Goal: Find specific page/section: Find specific page/section

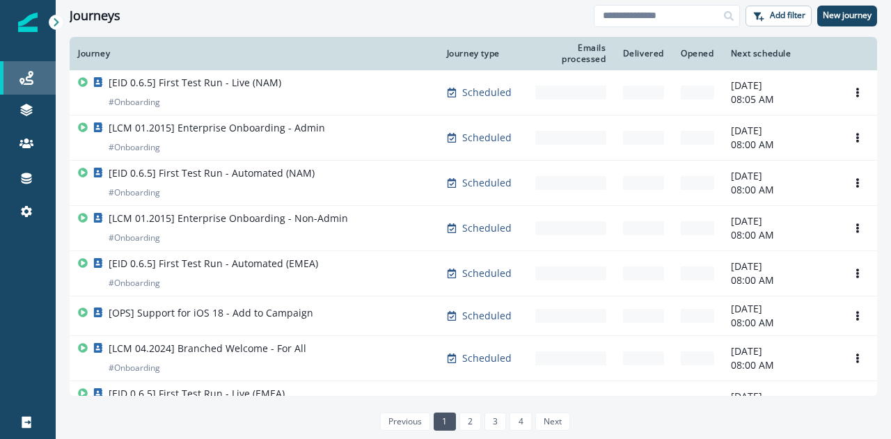
click at [19, 76] on icon at bounding box center [26, 78] width 14 height 14
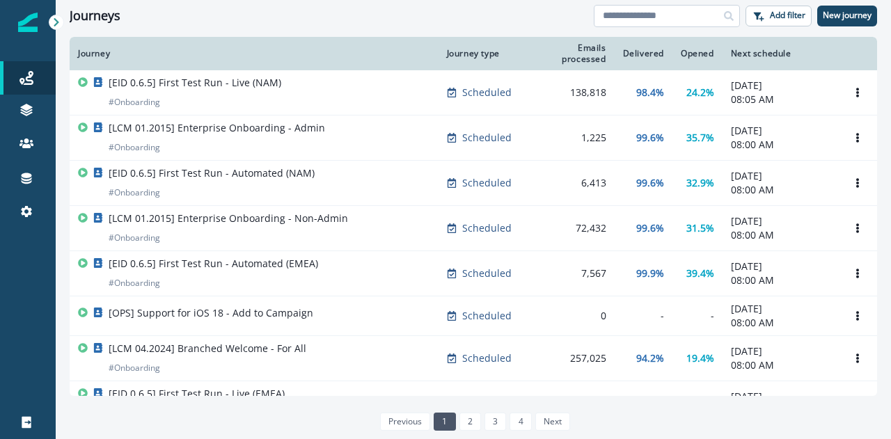
click at [708, 24] on input at bounding box center [667, 16] width 146 height 22
type input "***"
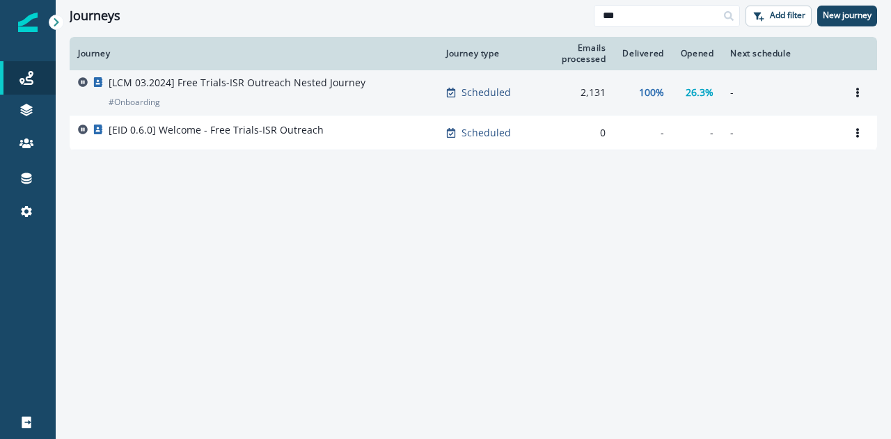
click at [399, 77] on div "[LCM 03.2024] Free Trials-ISR Outreach Nested Journey # Onboarding" at bounding box center [253, 92] width 351 height 33
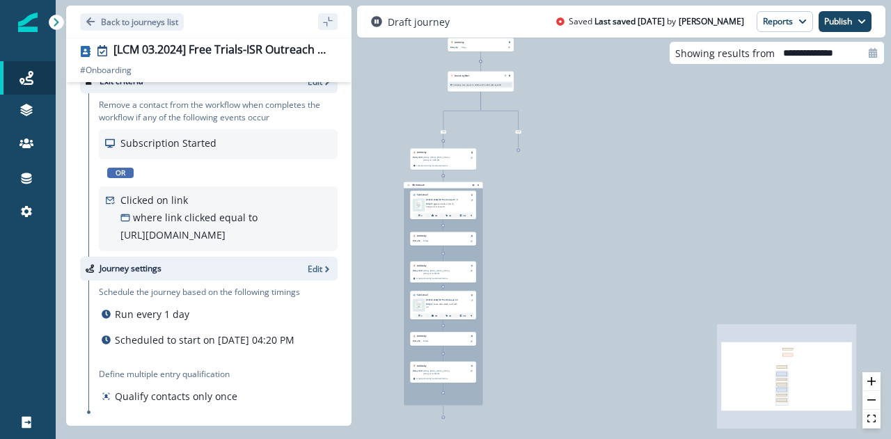
scroll to position [567, 0]
click at [120, 23] on p "Back to journeys list" at bounding box center [139, 22] width 77 height 12
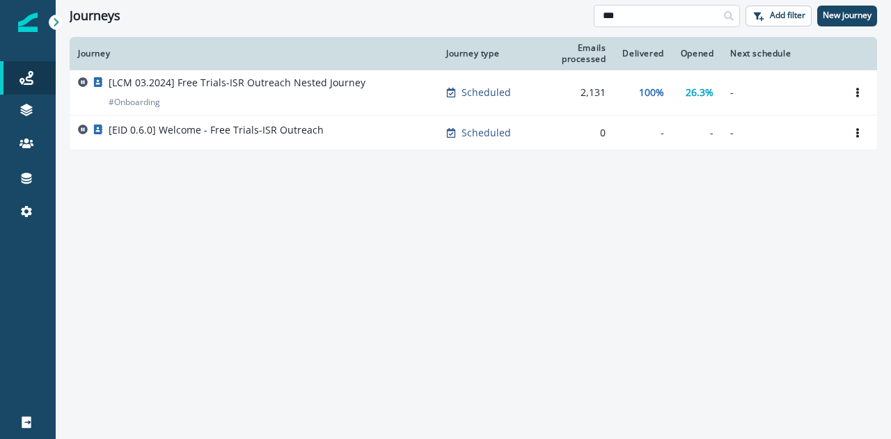
click at [612, 22] on input "***" at bounding box center [667, 16] width 146 height 22
type input "*"
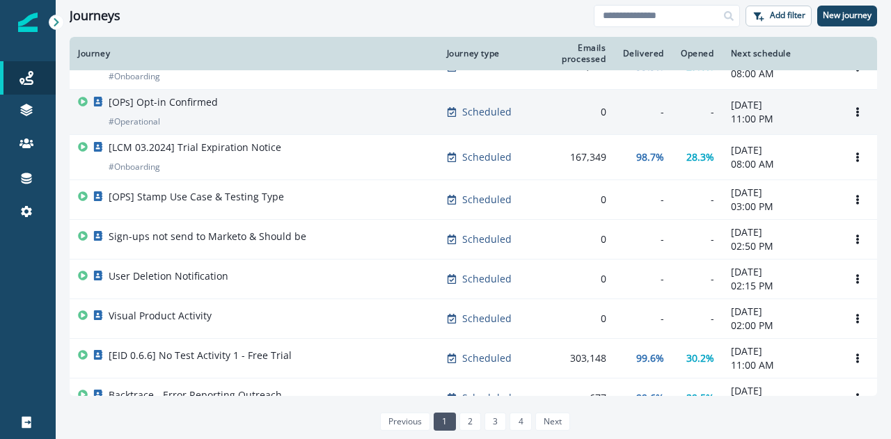
scroll to position [553, 0]
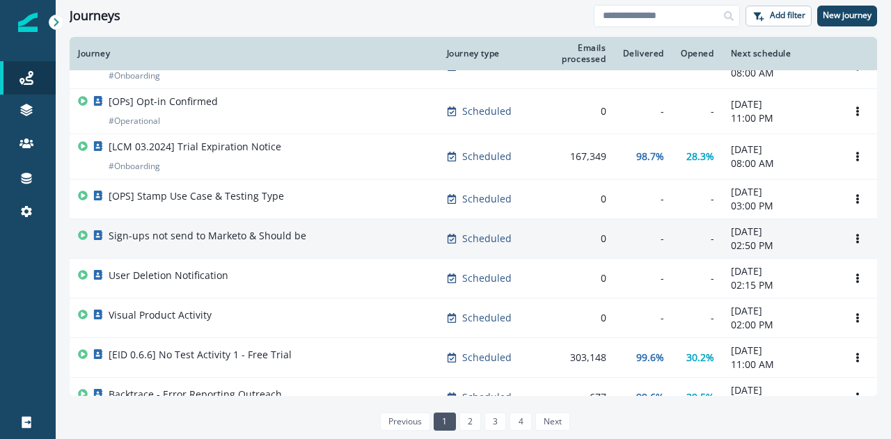
click at [240, 239] on p "Sign-ups not send to Marketo & Should be" at bounding box center [208, 236] width 198 height 14
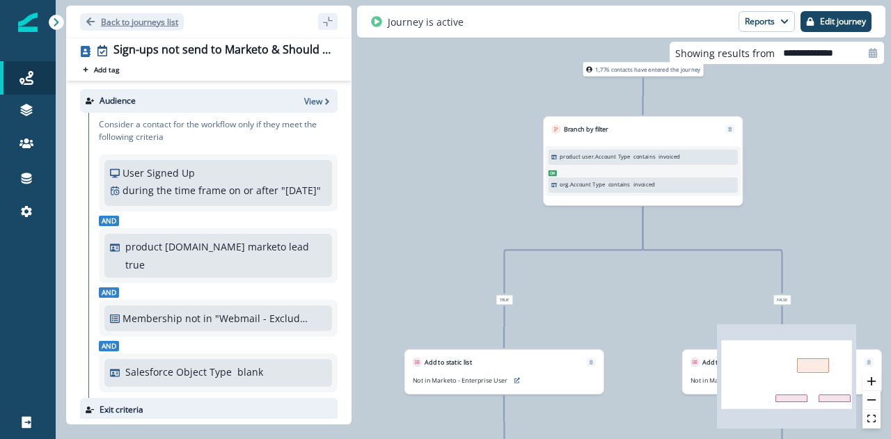
click at [114, 25] on p "Back to journeys list" at bounding box center [139, 22] width 77 height 12
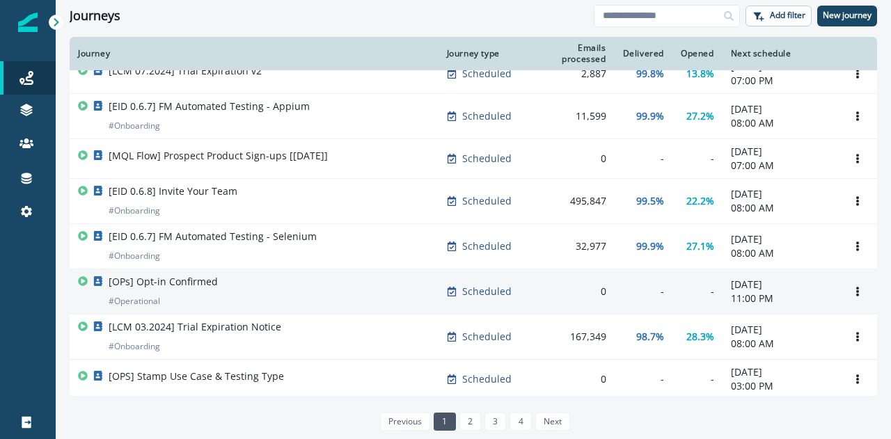
scroll to position [374, 0]
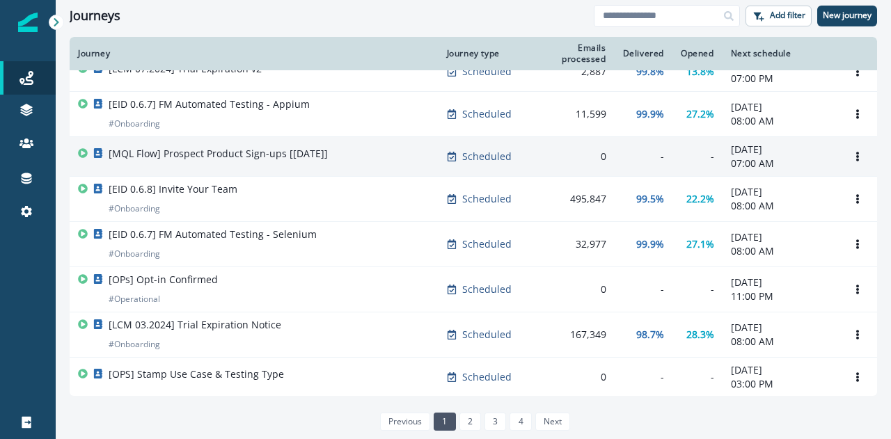
drag, startPoint x: 342, startPoint y: 163, endPoint x: 294, endPoint y: 158, distance: 49.0
click at [294, 158] on p "[MQL Flow] Prospect Product Sign-ups [[DATE]]" at bounding box center [218, 154] width 219 height 14
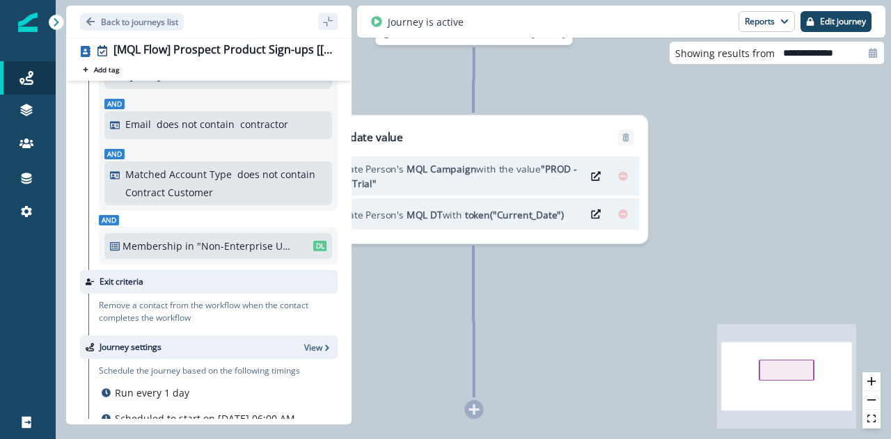
scroll to position [670, 0]
click at [116, 27] on button "Back to journeys list" at bounding box center [132, 21] width 104 height 17
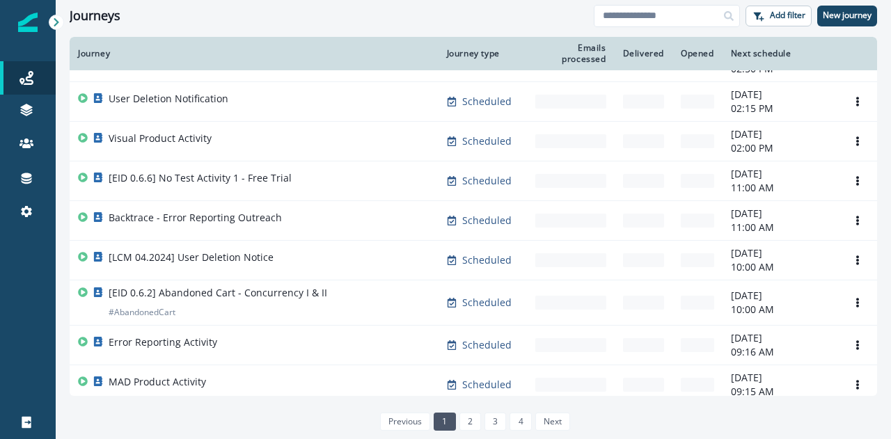
scroll to position [731, 0]
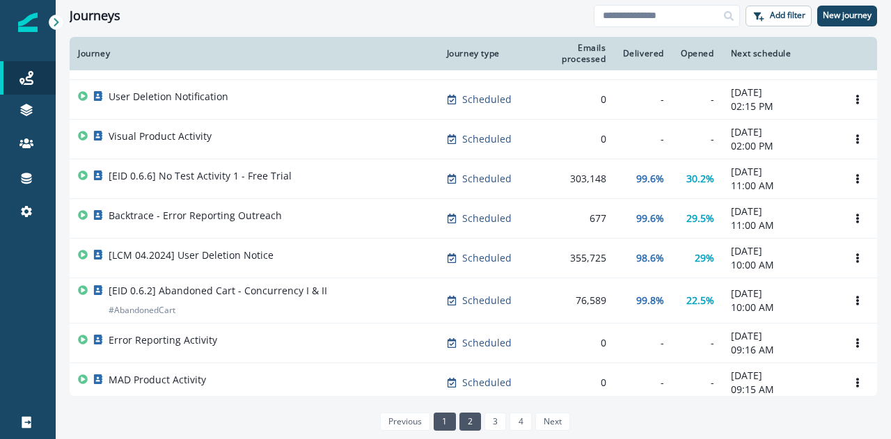
click at [468, 420] on link "2" at bounding box center [470, 422] width 22 height 18
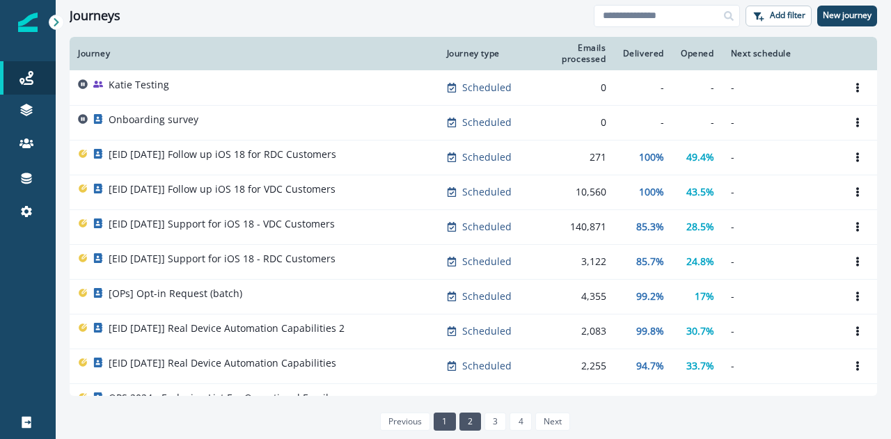
click at [445, 419] on link "1" at bounding box center [445, 422] width 22 height 18
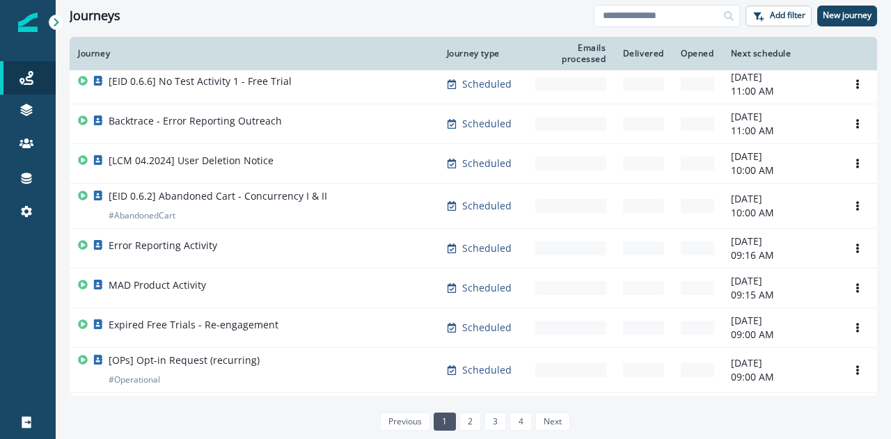
scroll to position [825, 0]
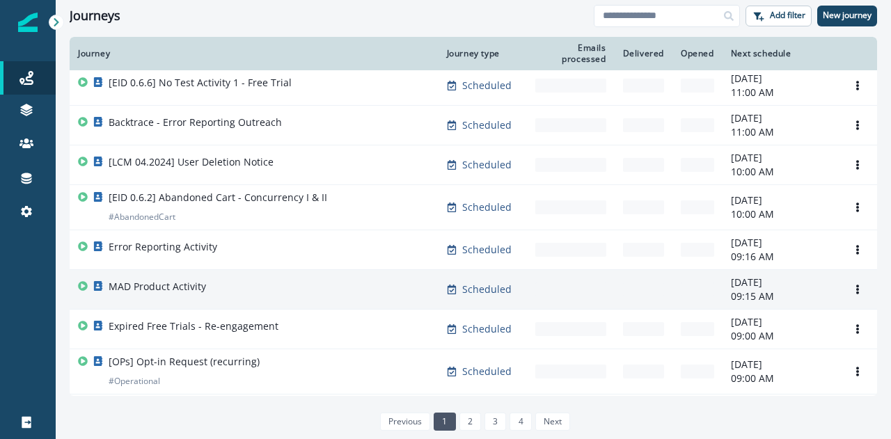
click at [273, 292] on div "MAD Product Activity" at bounding box center [254, 289] width 352 height 19
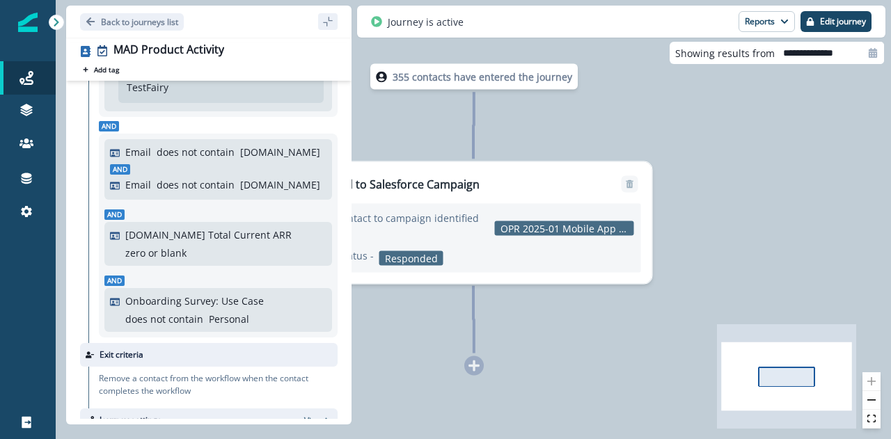
scroll to position [171, 0]
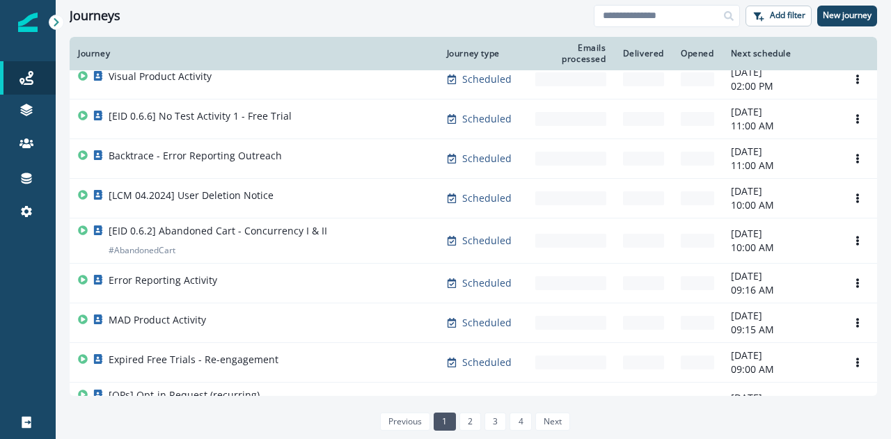
scroll to position [827, 0]
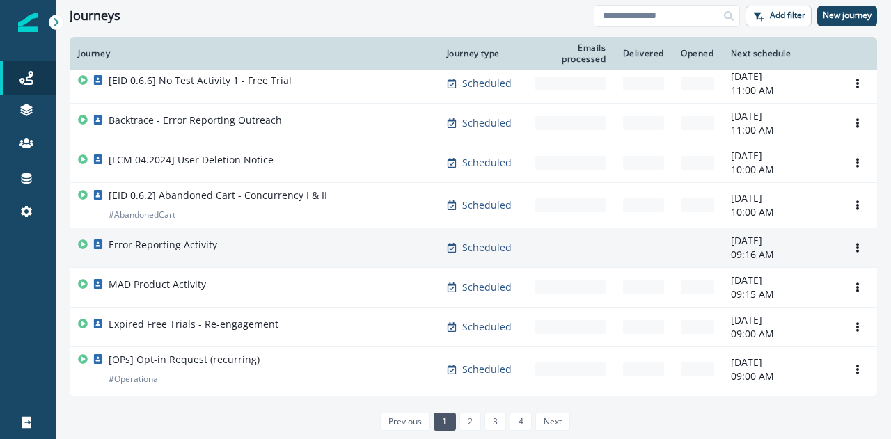
click at [195, 228] on td "Error Reporting Activity" at bounding box center [254, 248] width 369 height 40
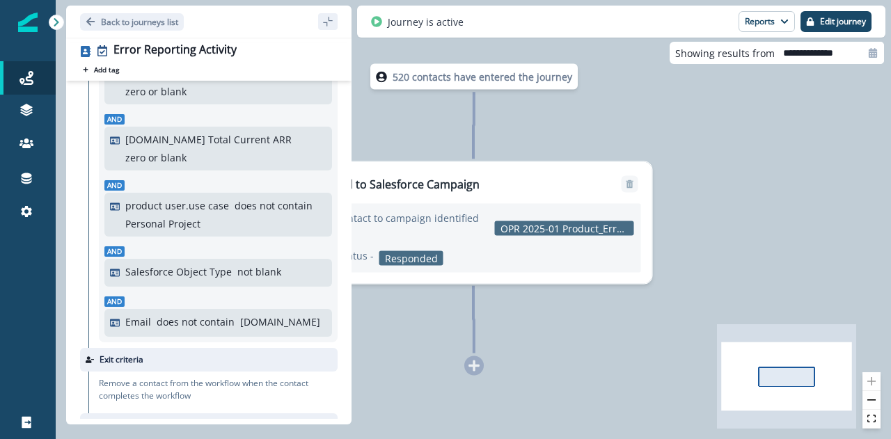
scroll to position [255, 0]
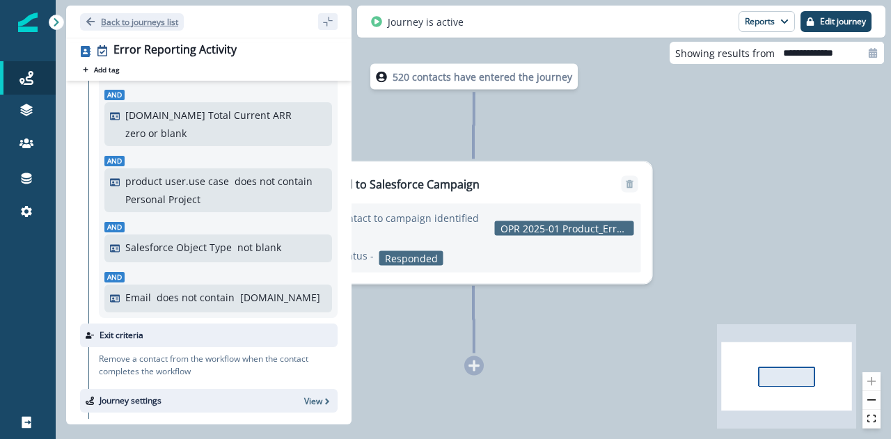
click at [104, 26] on p "Back to journeys list" at bounding box center [139, 22] width 77 height 12
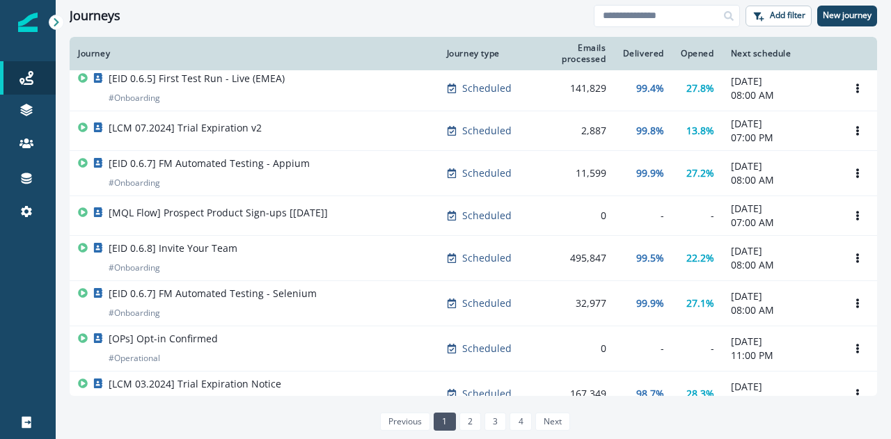
scroll to position [315, 0]
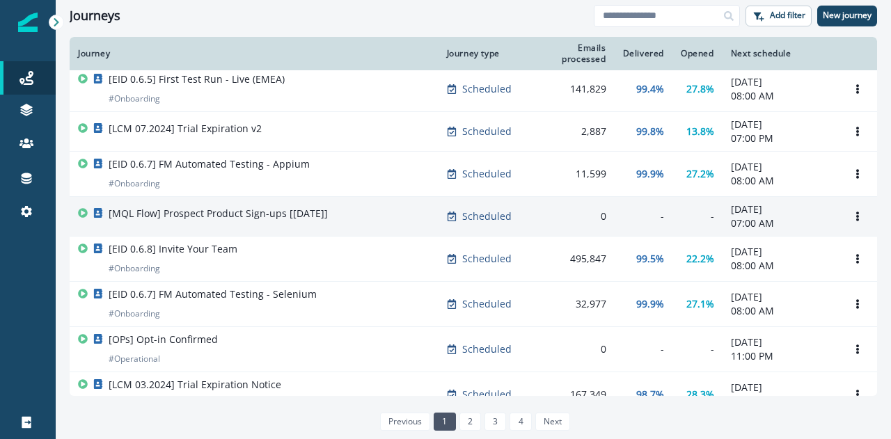
click at [294, 215] on p "[MQL Flow] Prospect Product Sign-ups [[DATE]]" at bounding box center [218, 214] width 219 height 14
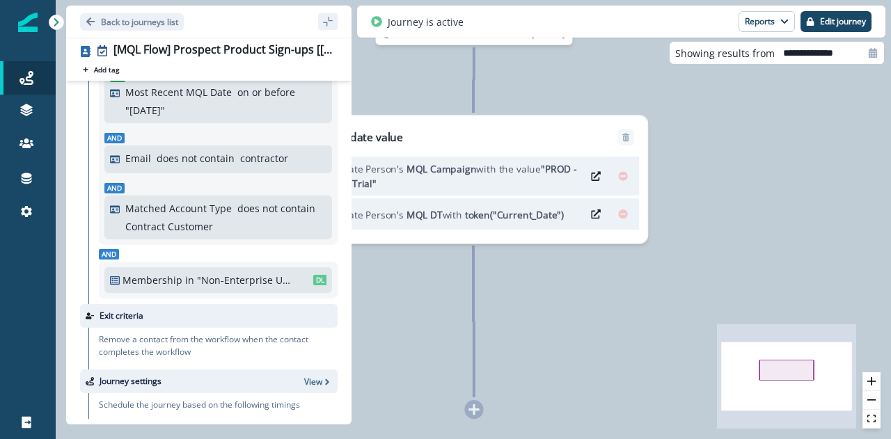
scroll to position [780, 0]
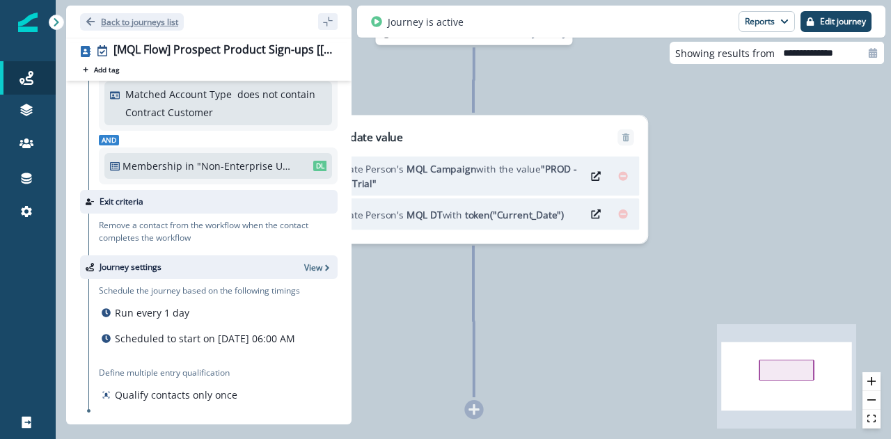
click at [149, 22] on p "Back to journeys list" at bounding box center [139, 22] width 77 height 12
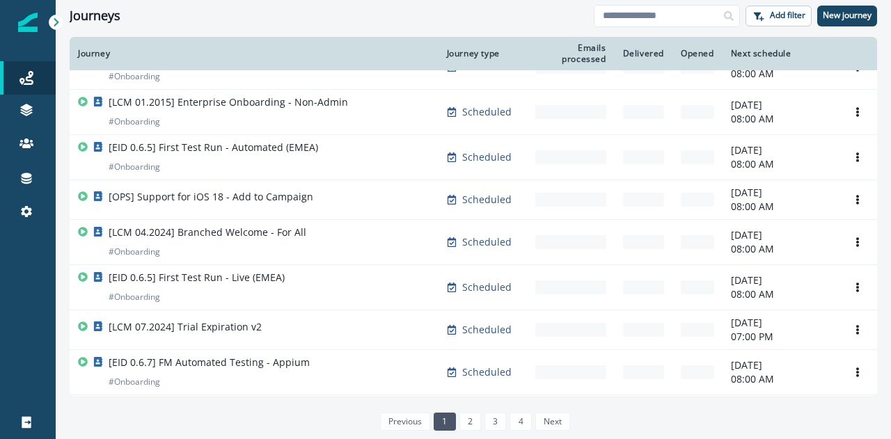
scroll to position [162, 0]
click at [209, 113] on div "[LCM 01.2015] Enterprise Onboarding - Non-Admin # Onboarding" at bounding box center [228, 111] width 239 height 33
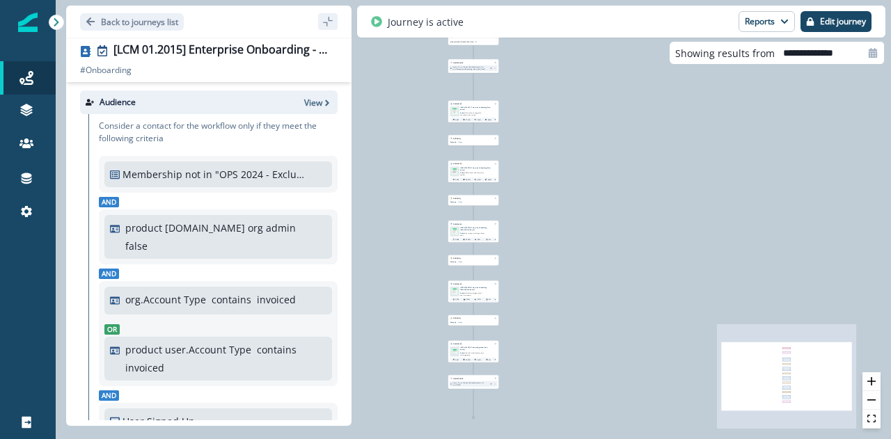
scroll to position [120, 0]
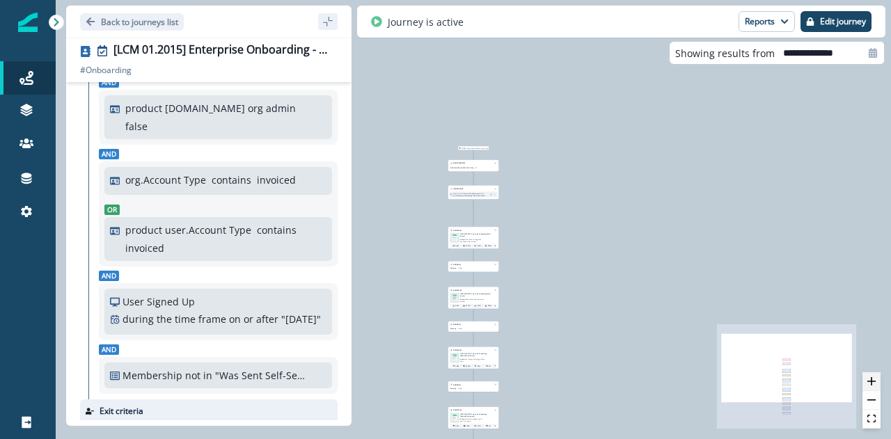
click at [872, 378] on icon "zoom in" at bounding box center [871, 381] width 8 height 8
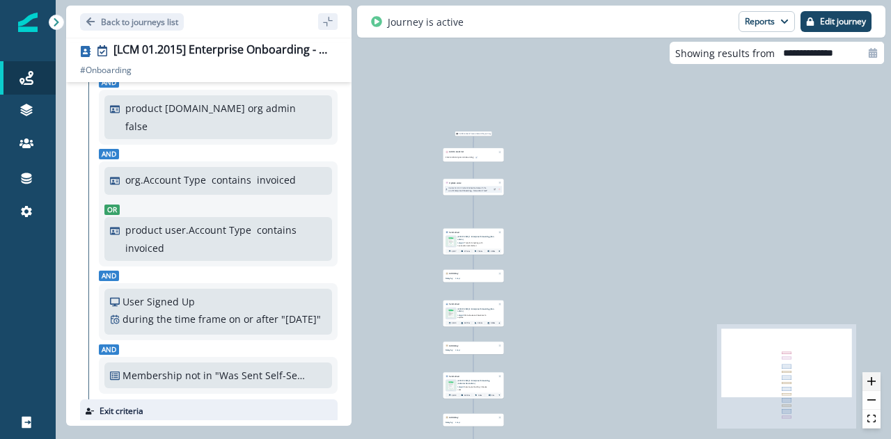
click at [872, 378] on icon "zoom in" at bounding box center [871, 381] width 8 height 8
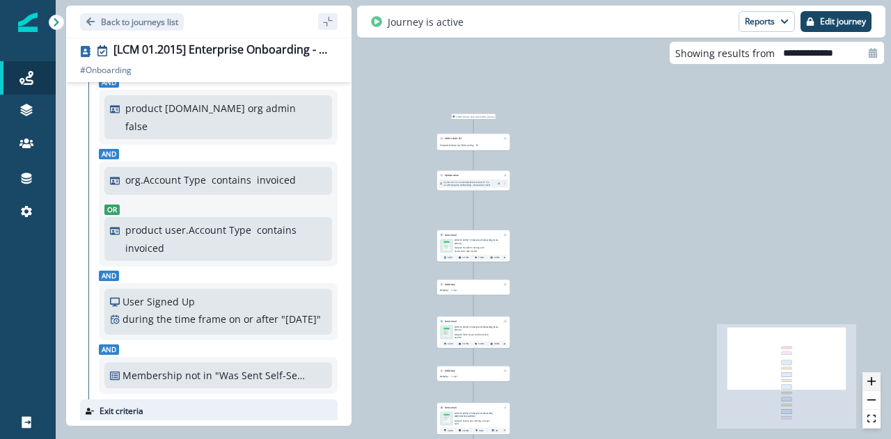
click at [872, 378] on icon "zoom in" at bounding box center [871, 381] width 8 height 8
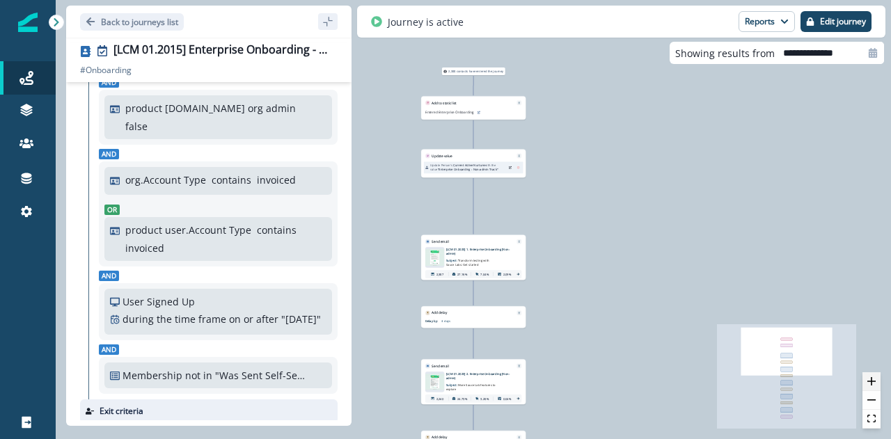
click at [872, 378] on icon "zoom in" at bounding box center [871, 381] width 8 height 8
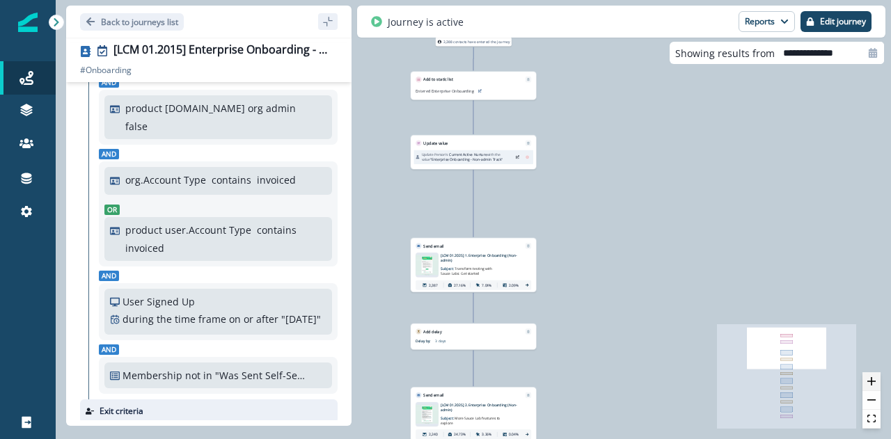
click at [872, 378] on icon "zoom in" at bounding box center [871, 381] width 8 height 8
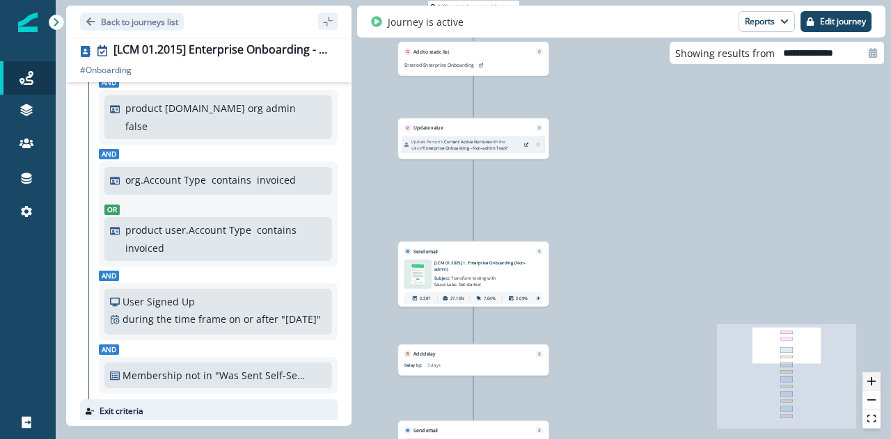
click at [872, 377] on button "zoom in" at bounding box center [871, 381] width 18 height 19
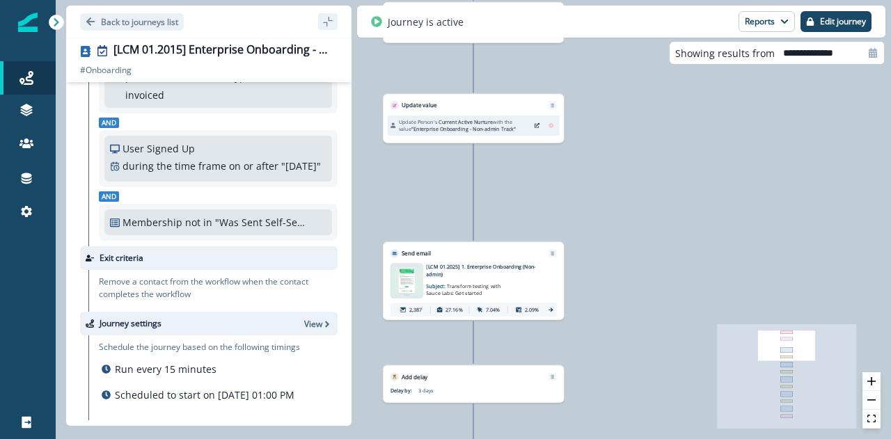
scroll to position [275, 0]
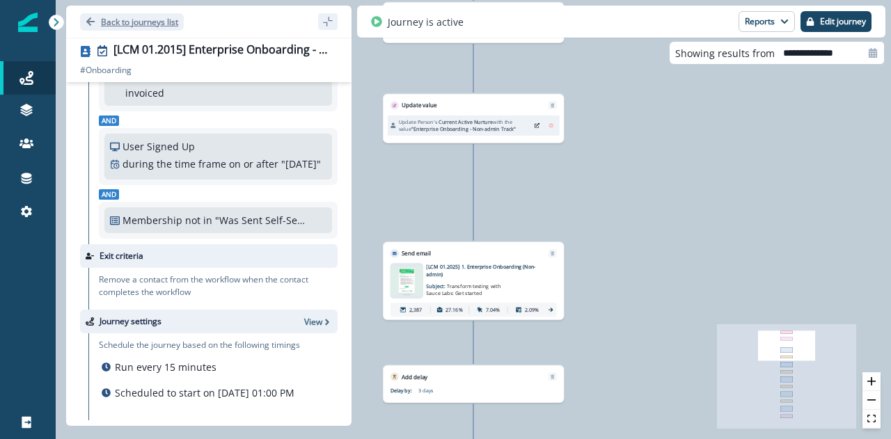
click at [81, 28] on div "Back to journeys list" at bounding box center [208, 22] width 285 height 32
click at [115, 18] on p "Back to journeys list" at bounding box center [139, 22] width 77 height 12
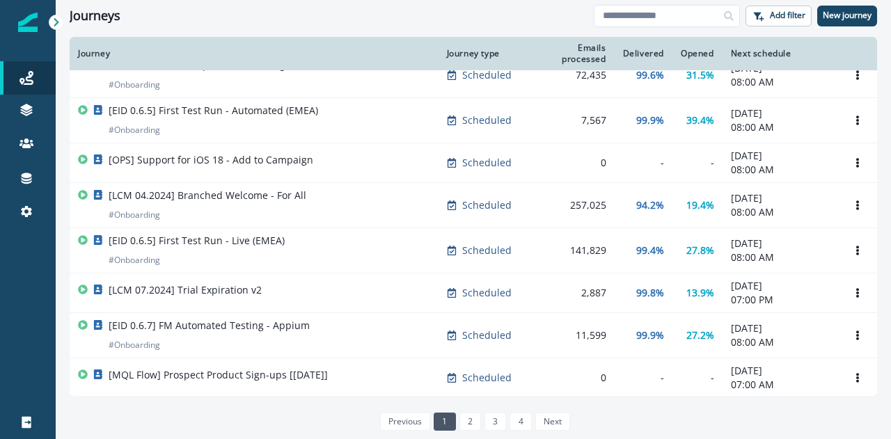
scroll to position [245, 0]
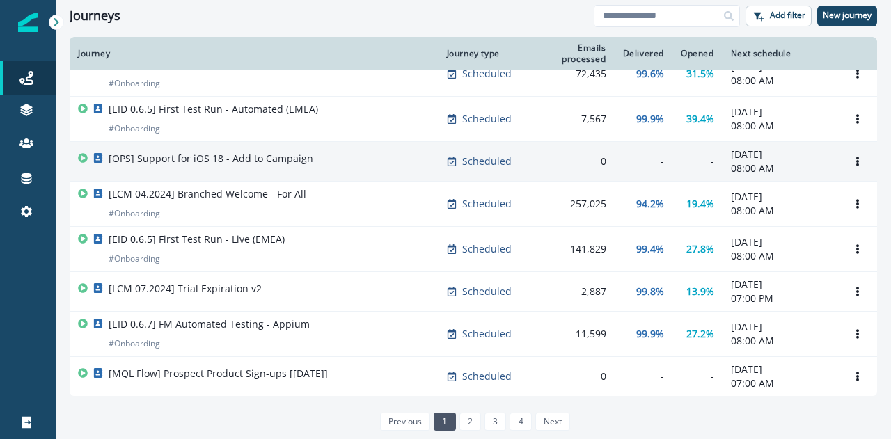
click at [312, 162] on div "[OPS] Support for iOS 18 - Add to Campaign" at bounding box center [254, 161] width 352 height 19
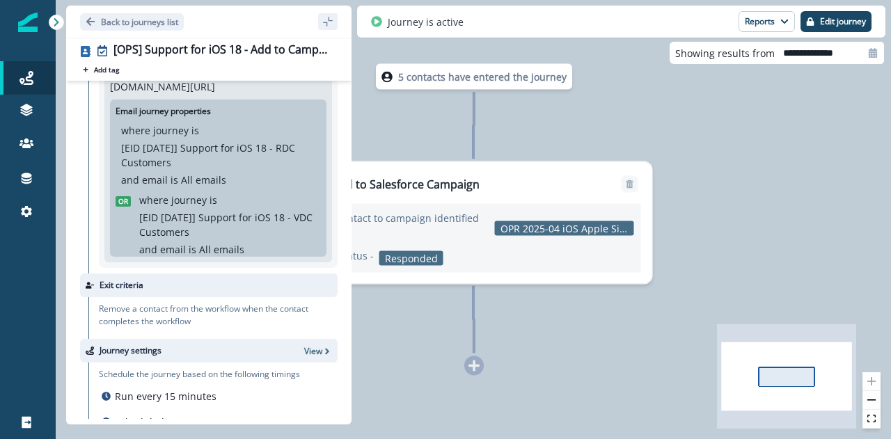
scroll to position [119, 0]
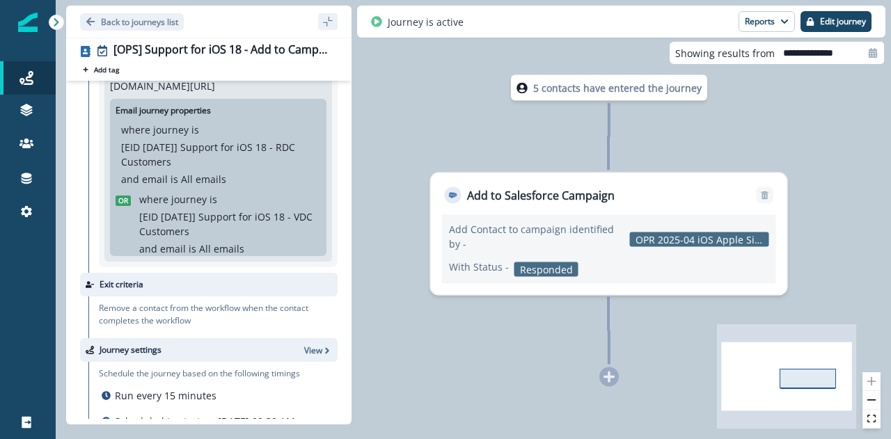
drag, startPoint x: 415, startPoint y: 345, endPoint x: 550, endPoint y: 356, distance: 135.5
click at [550, 356] on div "5 contacts have entered the journey Add to Salesforce Campaign Add Contact to c…" at bounding box center [473, 219] width 835 height 439
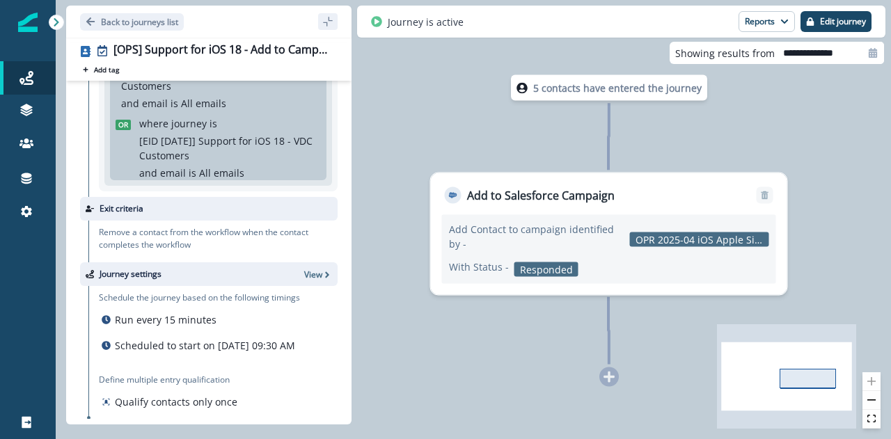
scroll to position [216, 0]
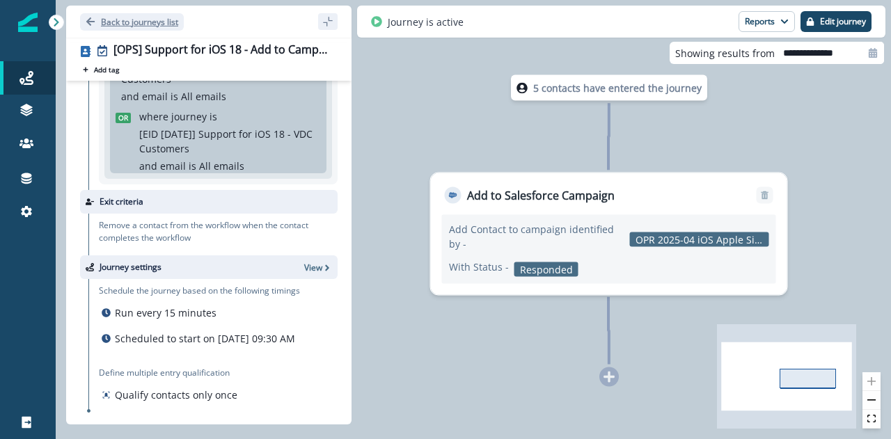
click at [145, 21] on p "Back to journeys list" at bounding box center [139, 22] width 77 height 12
